Goal: Information Seeking & Learning: Learn about a topic

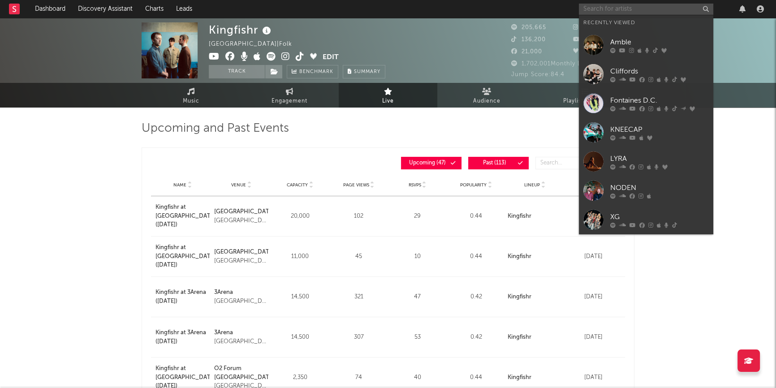
click at [616, 9] on input "text" at bounding box center [646, 9] width 134 height 11
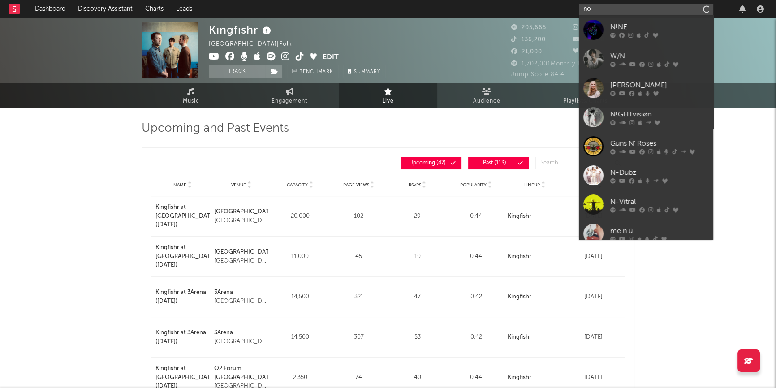
type input "n"
click at [612, 11] on input "text" at bounding box center [646, 9] width 134 height 11
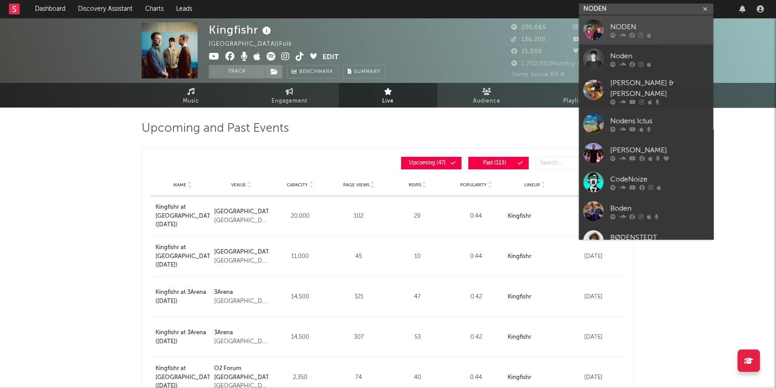
type input "NODEN"
click at [619, 22] on div "NODEN" at bounding box center [659, 27] width 99 height 11
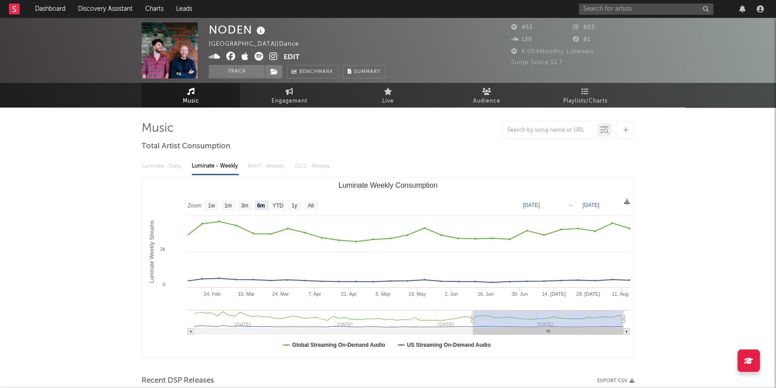
select select "6m"
click at [492, 100] on span "Audience" at bounding box center [486, 101] width 27 height 11
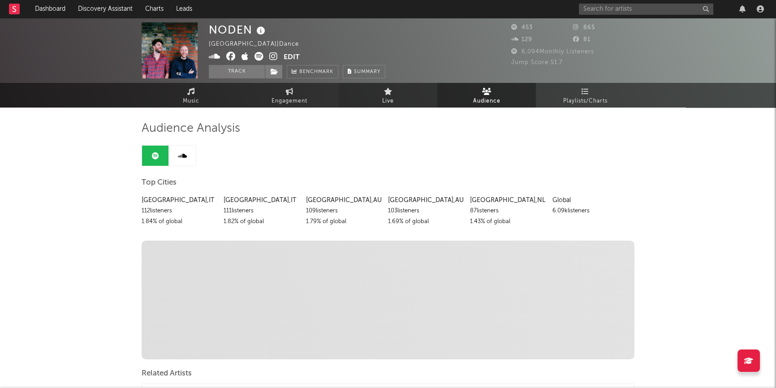
click at [401, 96] on link "Live" at bounding box center [388, 95] width 99 height 25
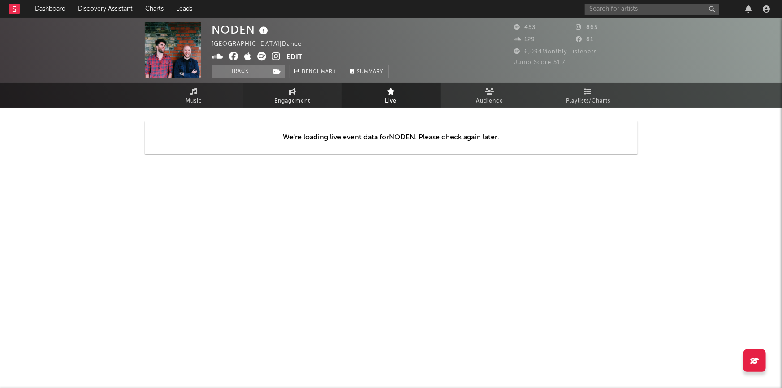
click at [286, 99] on span "Engagement" at bounding box center [293, 101] width 36 height 11
select select "1w"
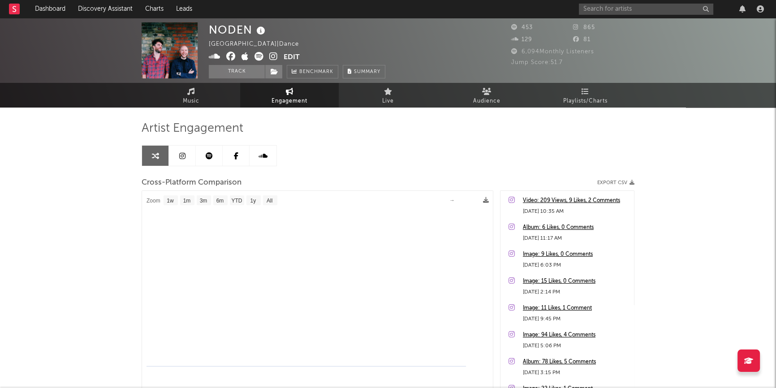
select select "1m"
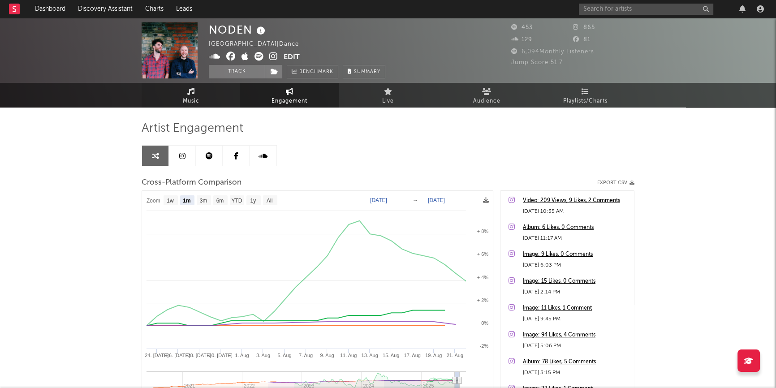
click at [202, 102] on link "Music" at bounding box center [191, 95] width 99 height 25
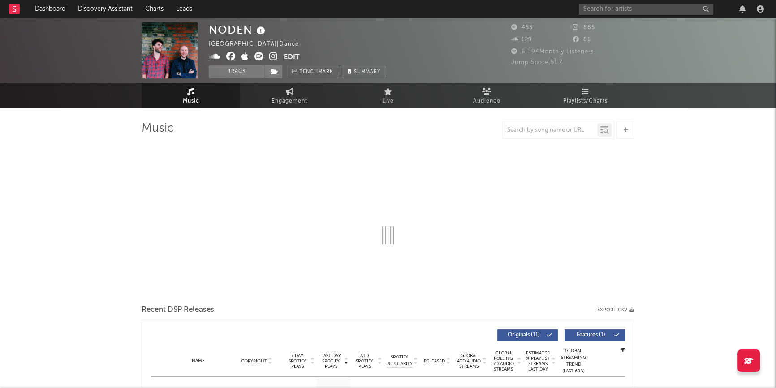
select select "6m"
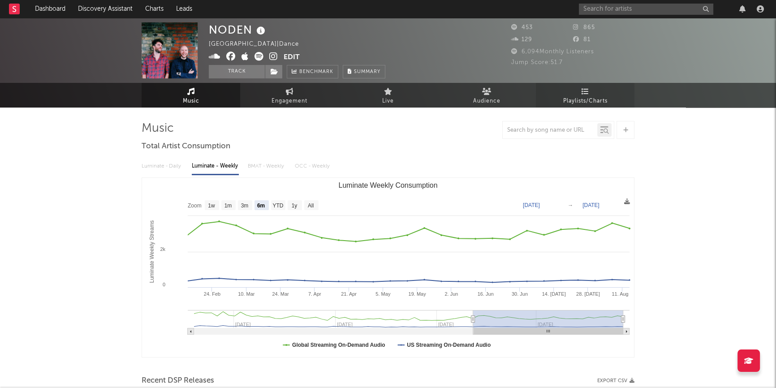
click at [580, 96] on span "Playlists/Charts" at bounding box center [585, 101] width 44 height 11
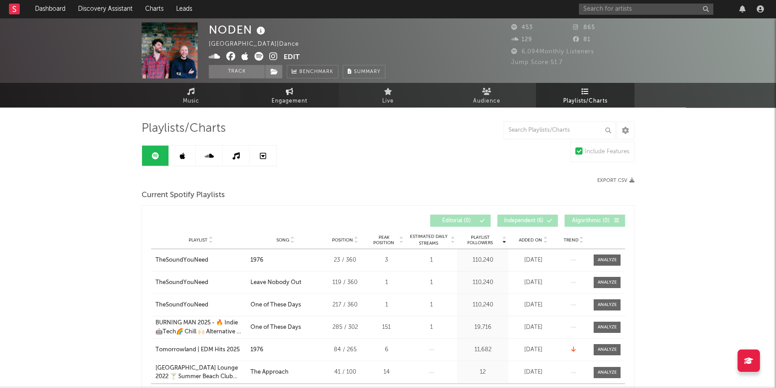
click at [299, 100] on span "Engagement" at bounding box center [290, 101] width 36 height 11
select select "1w"
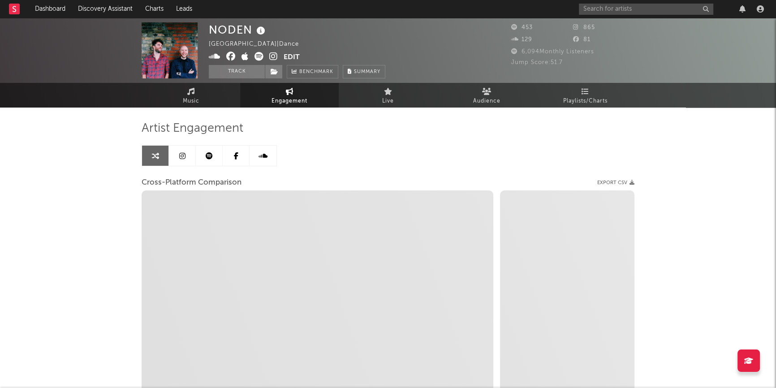
select select "1m"
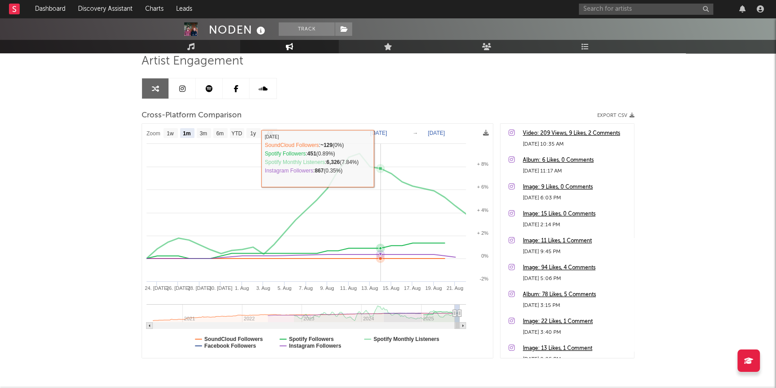
scroll to position [81, 0]
